Goal: Transaction & Acquisition: Purchase product/service

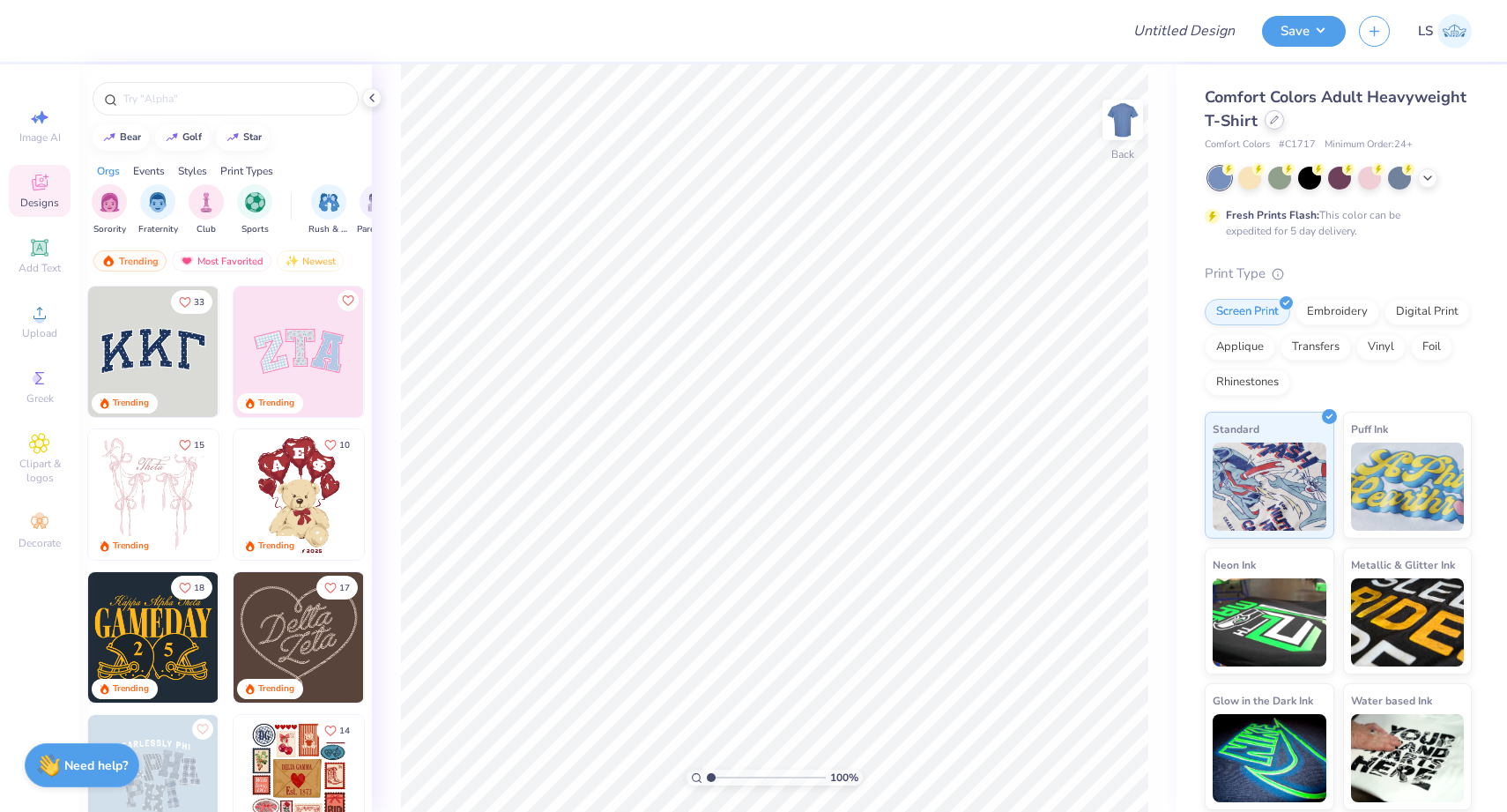
click at [1272, 123] on icon at bounding box center [1274, 120] width 7 height 7
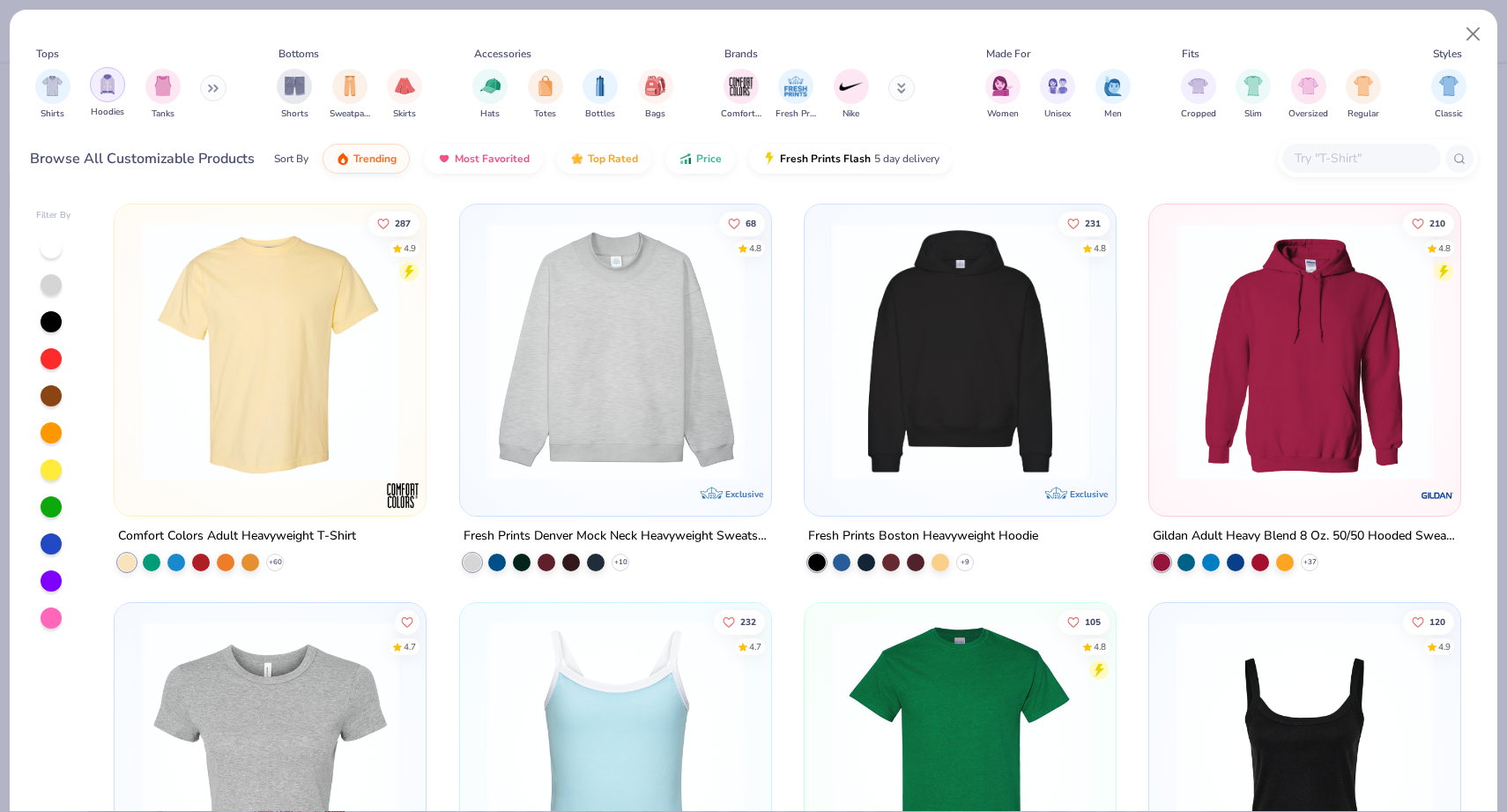
click at [115, 78] on img "filter for Hoodies" at bounding box center [107, 84] width 19 height 20
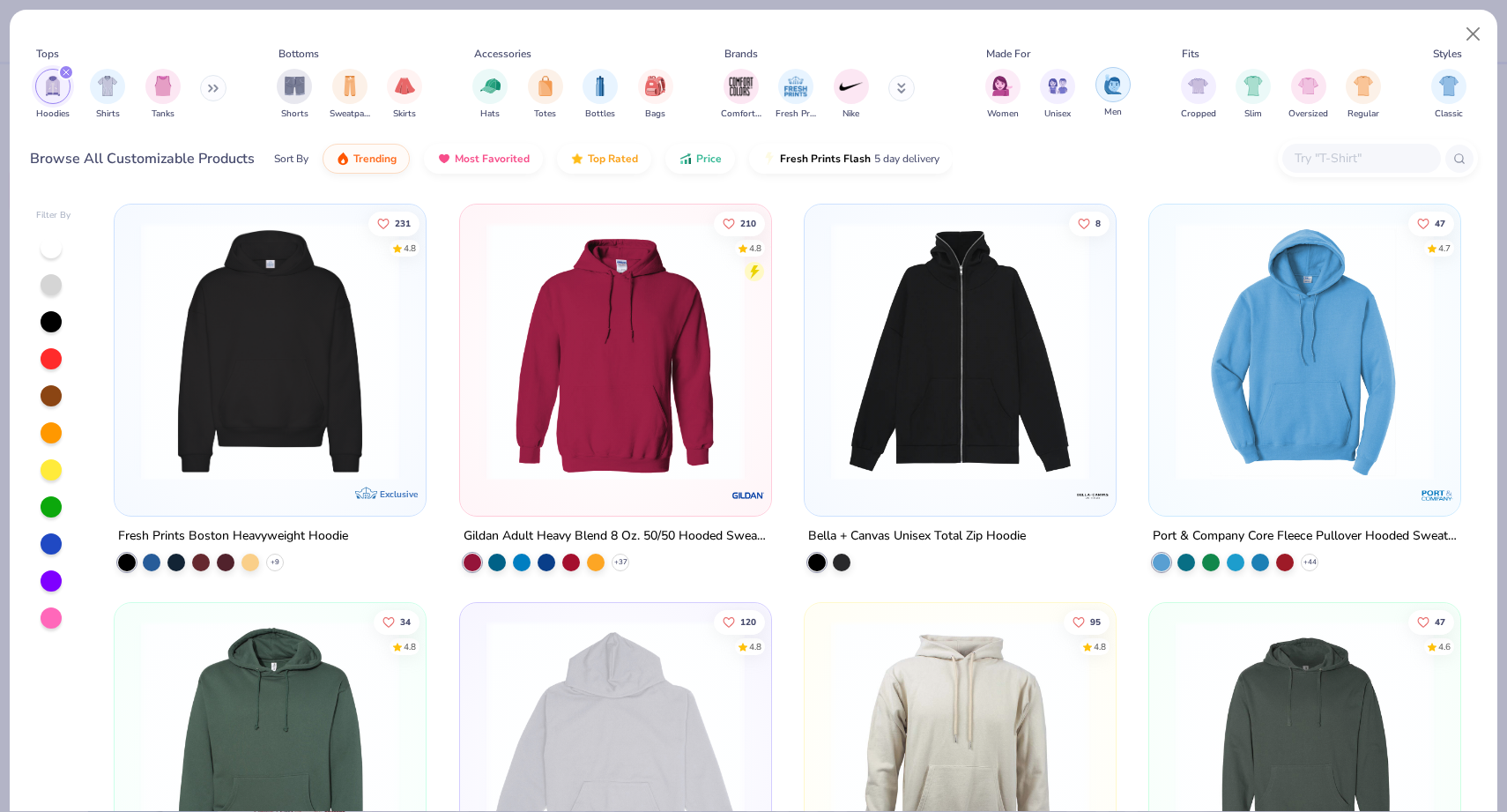
click at [1114, 84] on img "filter for Men" at bounding box center [1113, 84] width 19 height 20
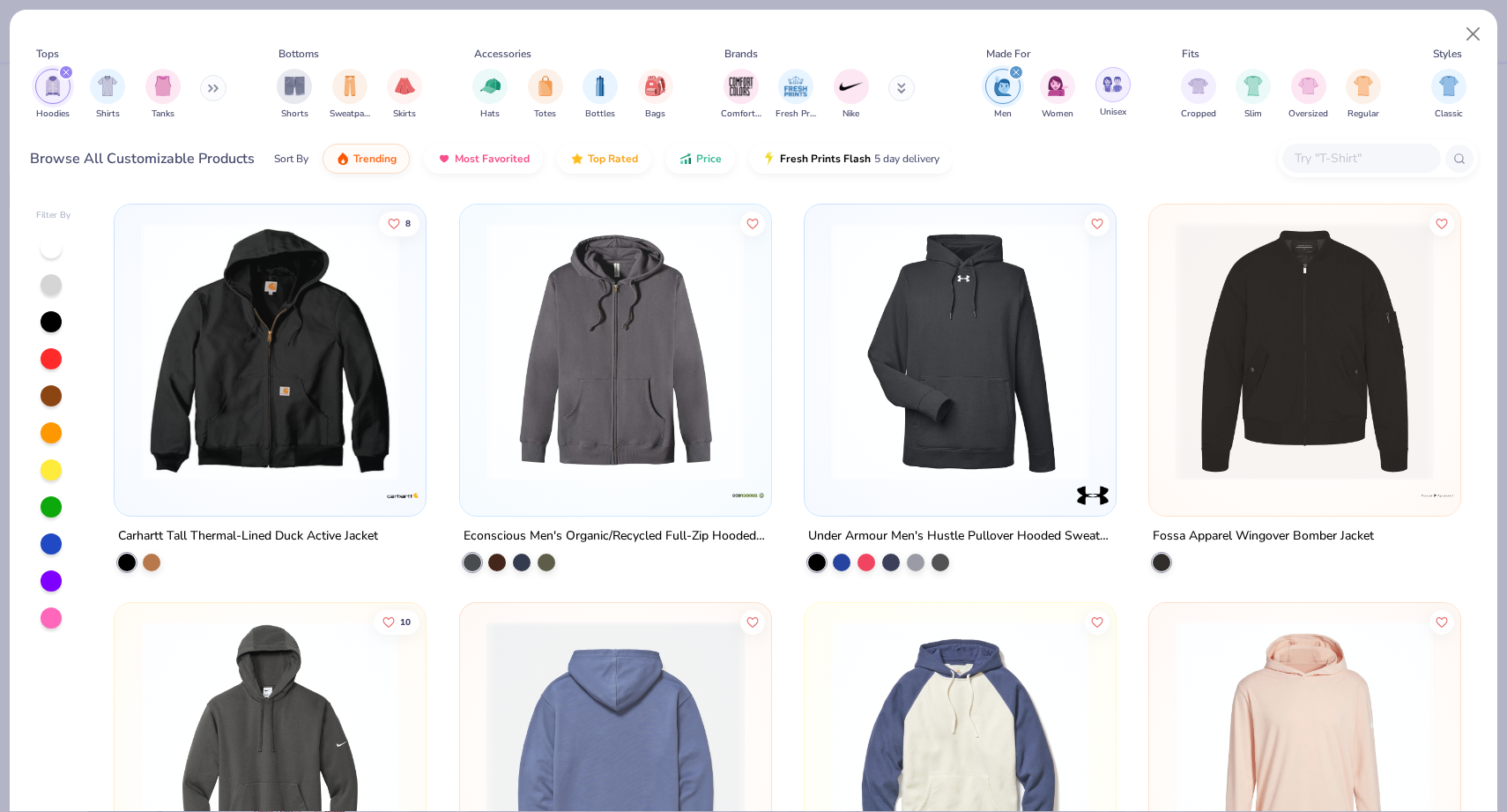
click at [1115, 81] on img "filter for Unisex" at bounding box center [1113, 84] width 20 height 20
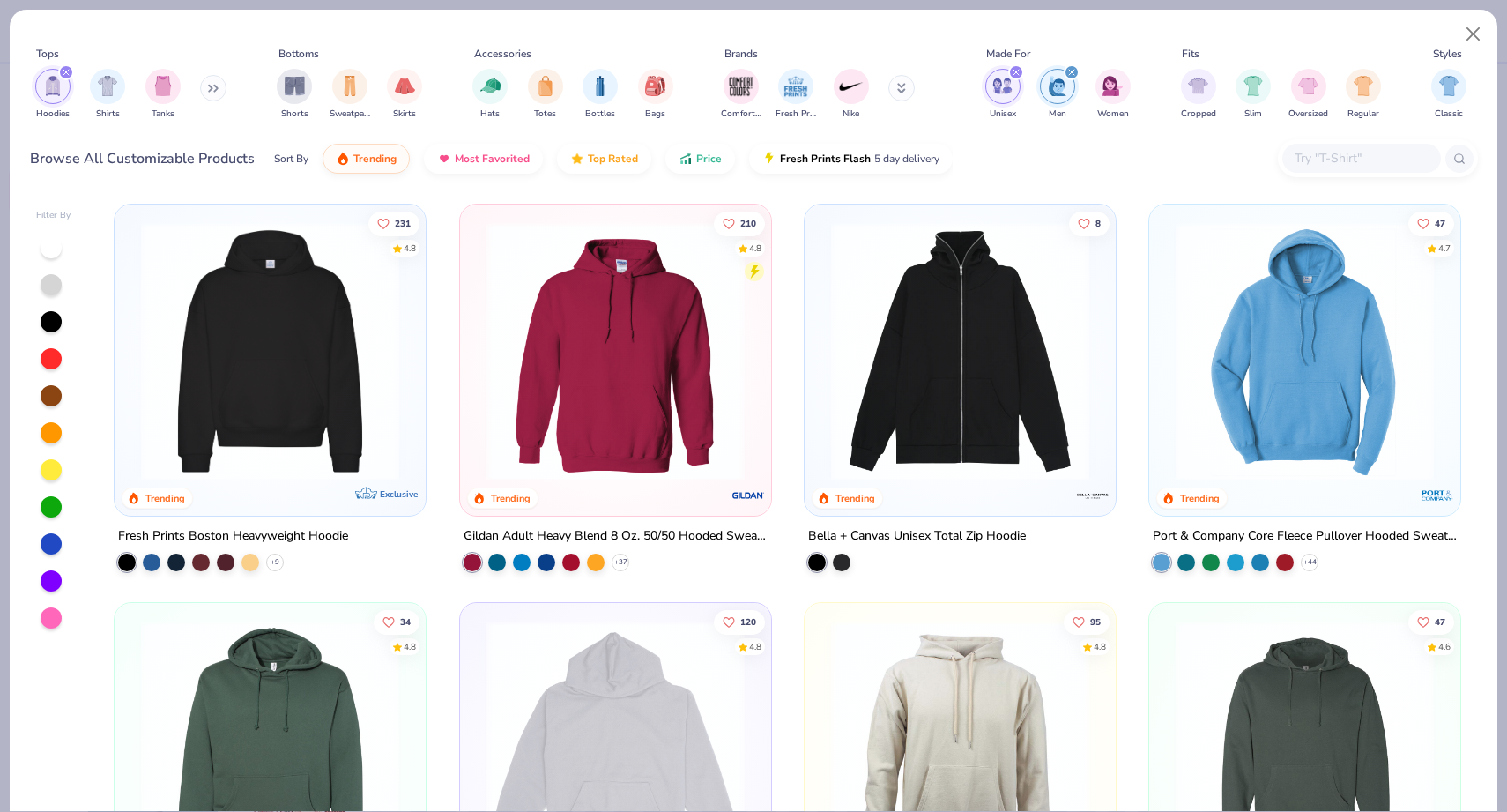
click at [683, 454] on img at bounding box center [616, 352] width 276 height 258
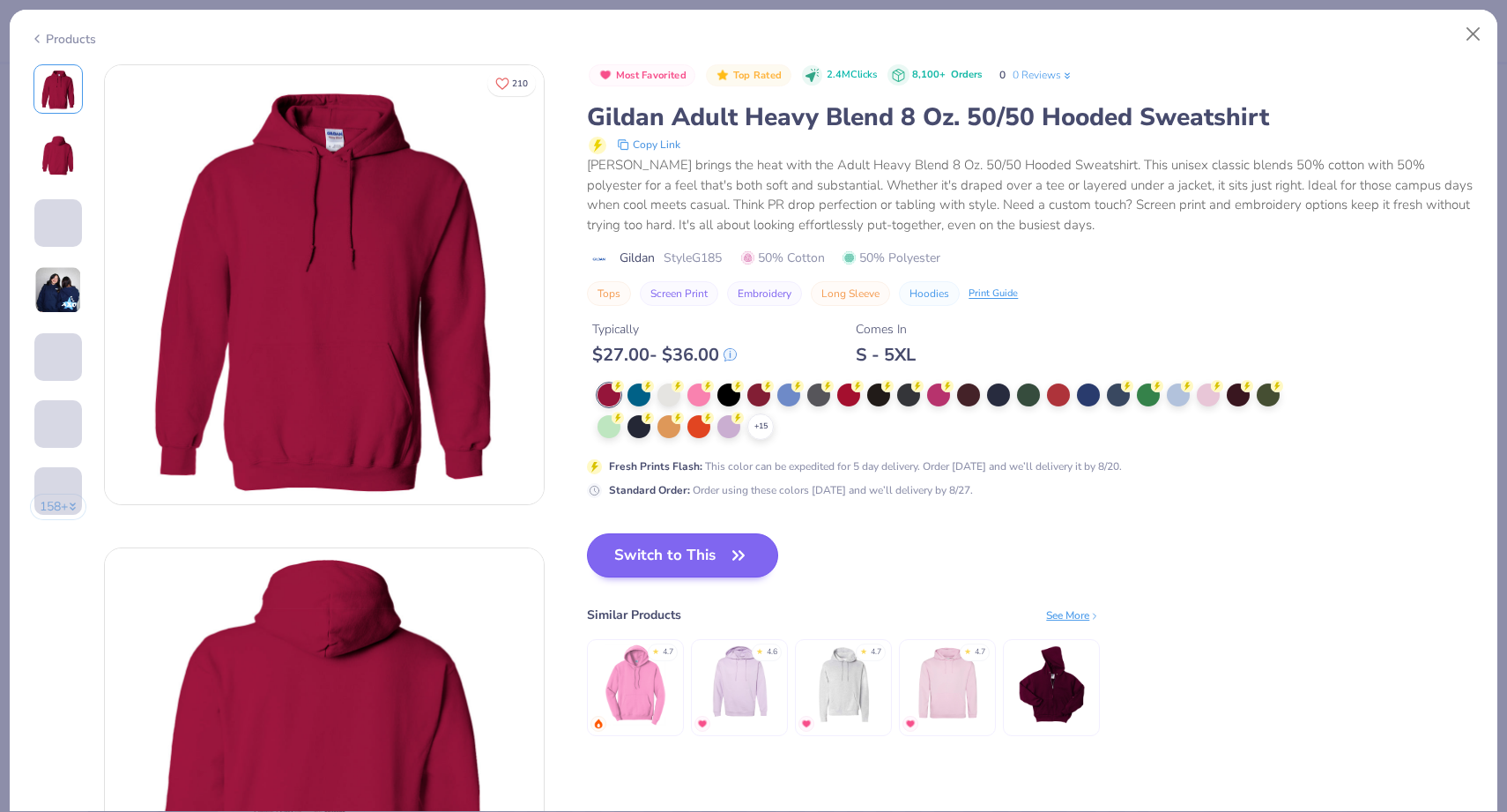
click at [671, 551] on button "Switch to This" at bounding box center [682, 555] width 192 height 45
click at [675, 550] on button "Switch to This" at bounding box center [682, 555] width 192 height 45
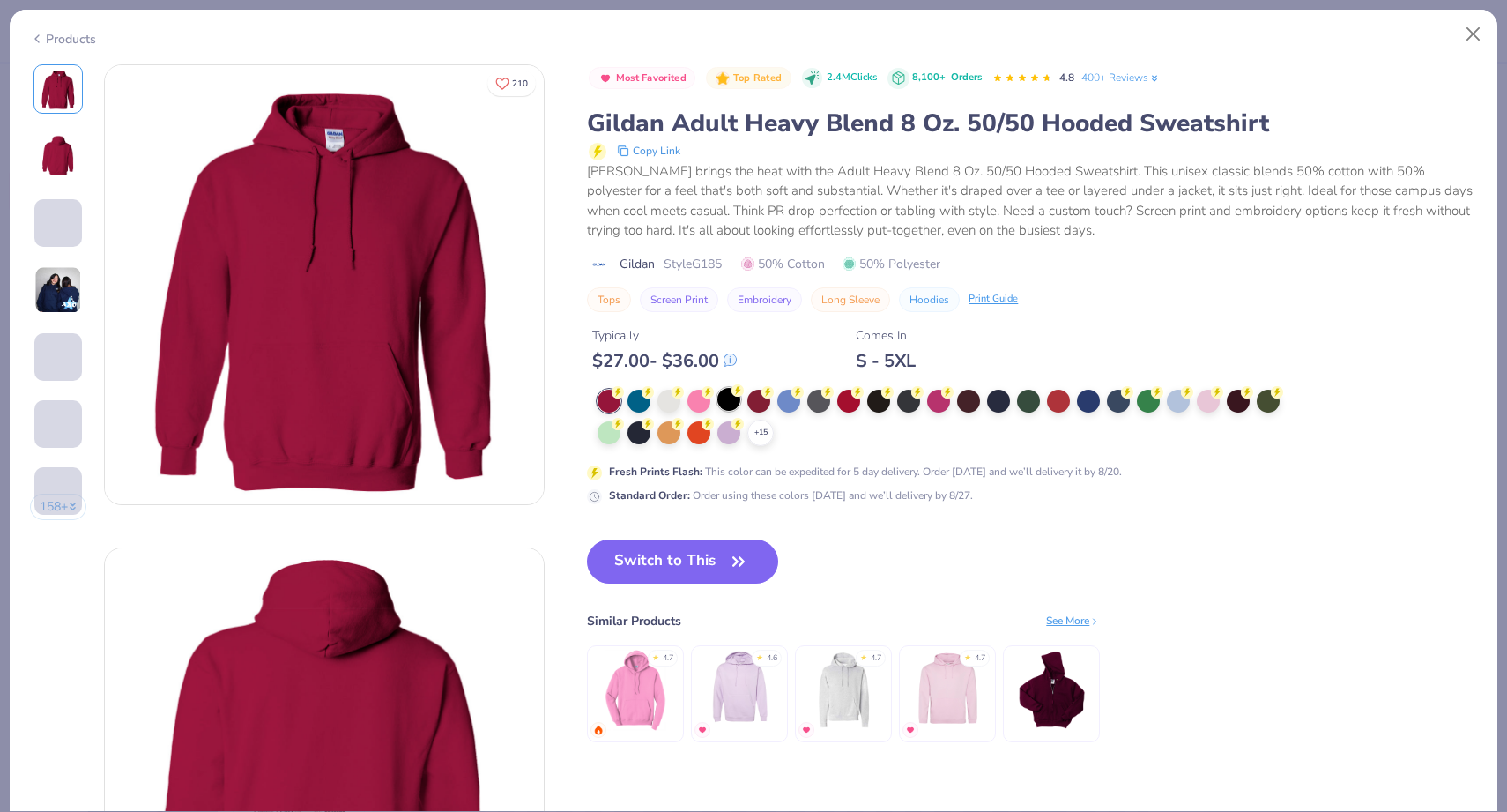
drag, startPoint x: 732, startPoint y: 391, endPoint x: 729, endPoint y: 399, distance: 8.5
click at [732, 391] on icon at bounding box center [738, 391] width 13 height 13
click at [729, 399] on div at bounding box center [729, 399] width 23 height 23
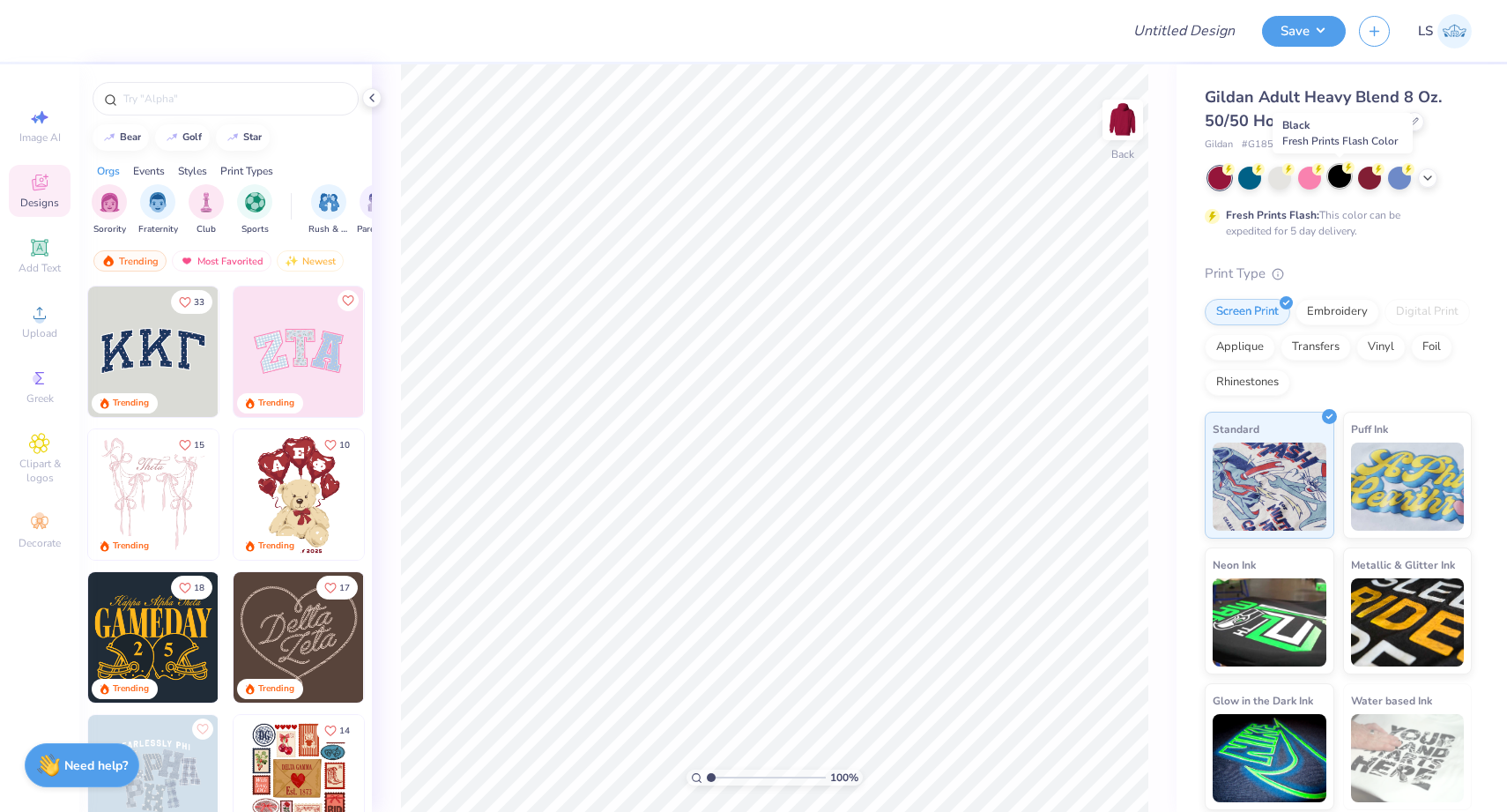
click at [1339, 187] on div at bounding box center [1339, 175] width 23 height 23
click at [41, 326] on span "Upload" at bounding box center [39, 333] width 35 height 15
